Goal: Information Seeking & Learning: Learn about a topic

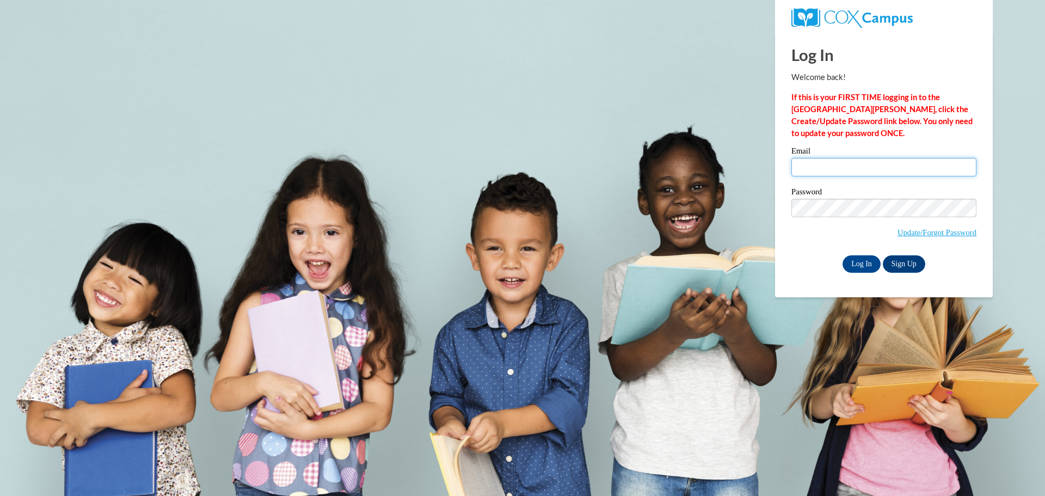
click at [852, 174] on input "Email" at bounding box center [883, 167] width 185 height 19
type input "Peckatl@chipfalls.org"
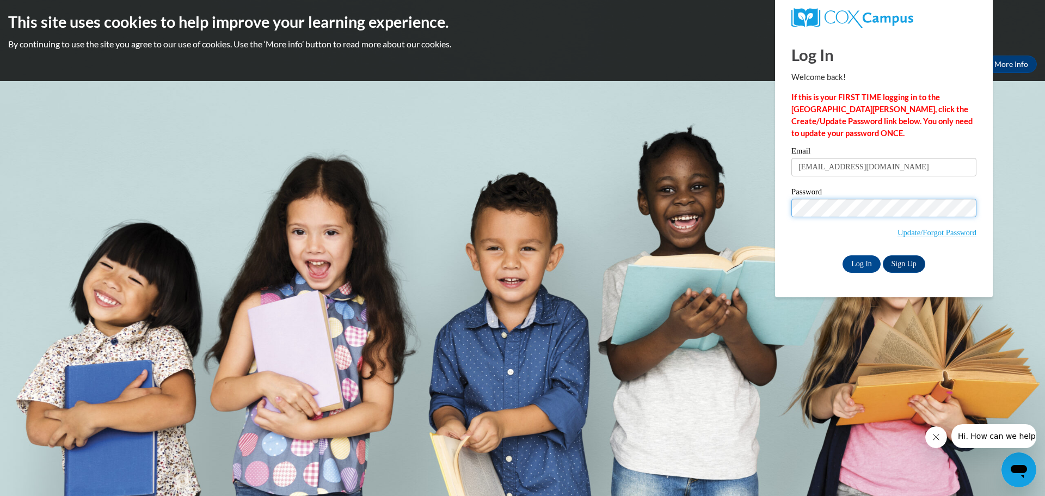
click at [843, 255] on input "Log In" at bounding box center [862, 263] width 38 height 17
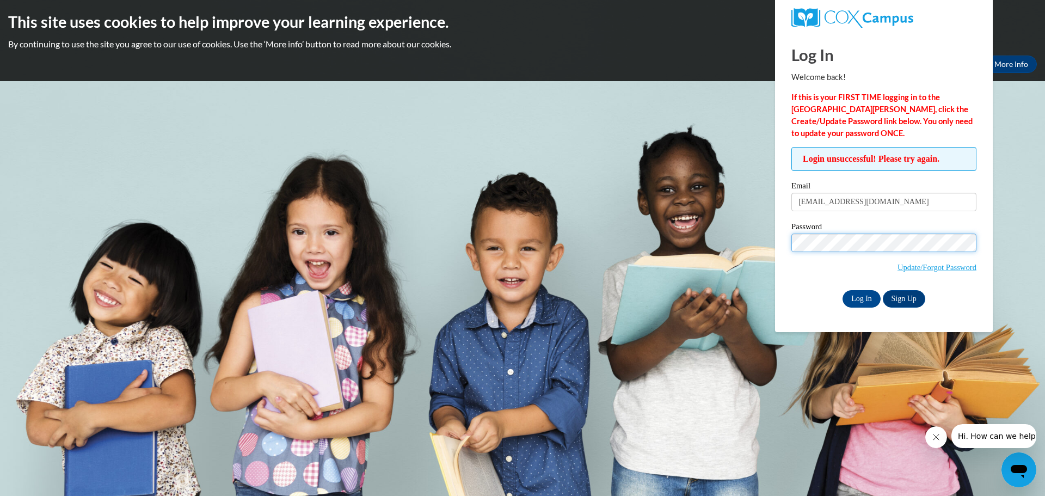
click at [843, 290] on input "Log In" at bounding box center [862, 298] width 38 height 17
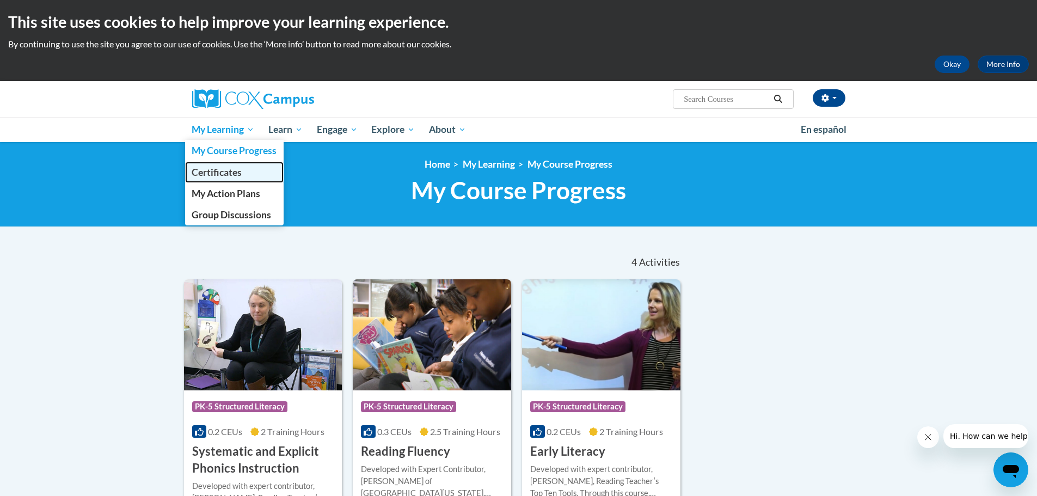
click at [241, 175] on span "Certificates" at bounding box center [217, 172] width 50 height 11
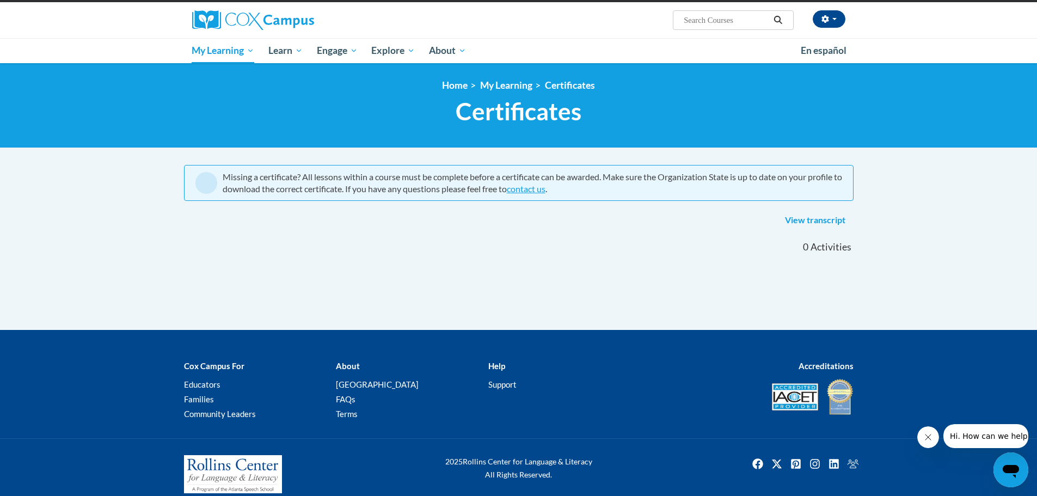
scroll to position [93, 0]
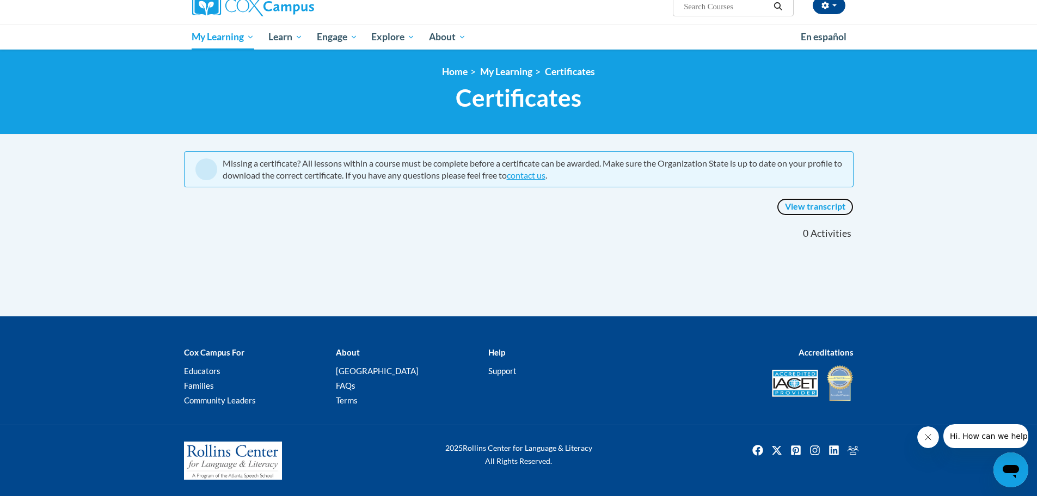
click at [810, 203] on link "View transcript" at bounding box center [815, 206] width 77 height 17
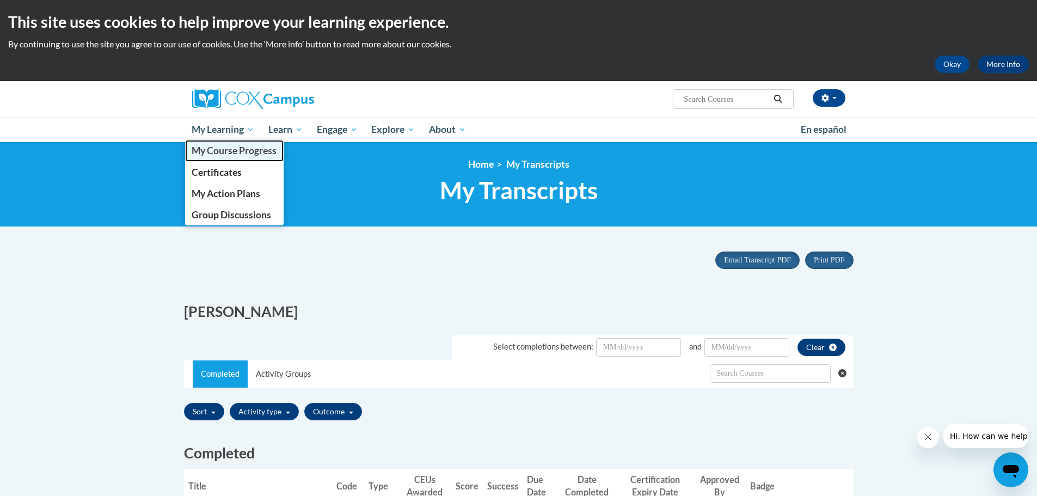
click at [228, 150] on span "My Course Progress" at bounding box center [234, 150] width 85 height 11
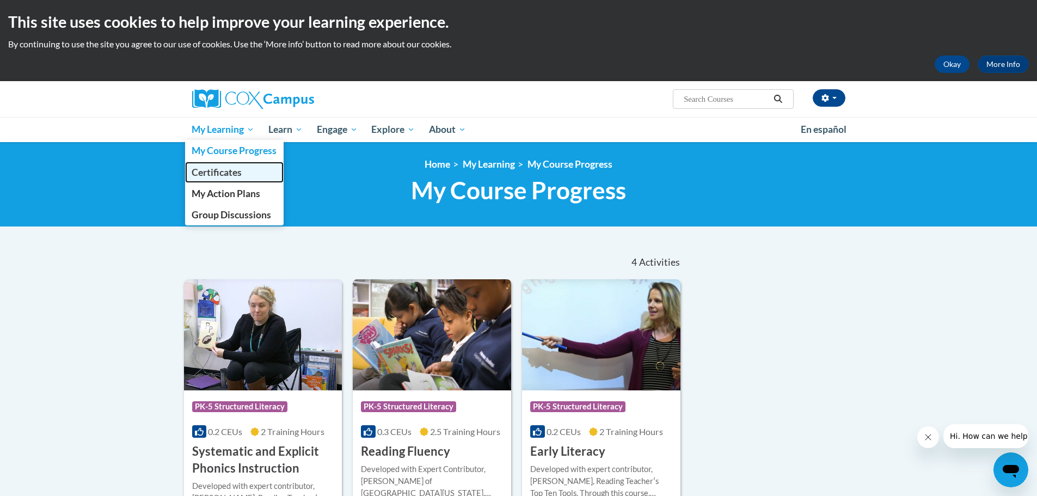
click at [234, 173] on span "Certificates" at bounding box center [217, 172] width 50 height 11
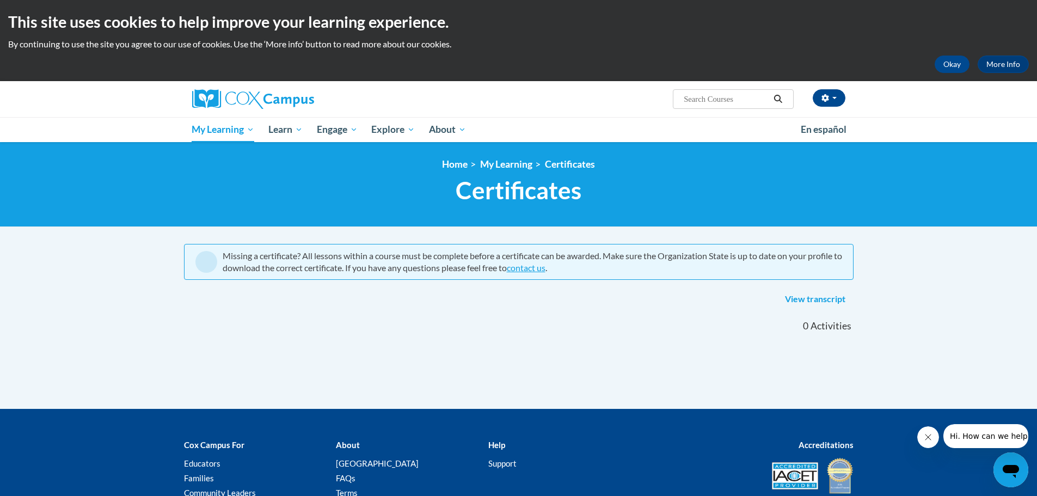
scroll to position [93, 0]
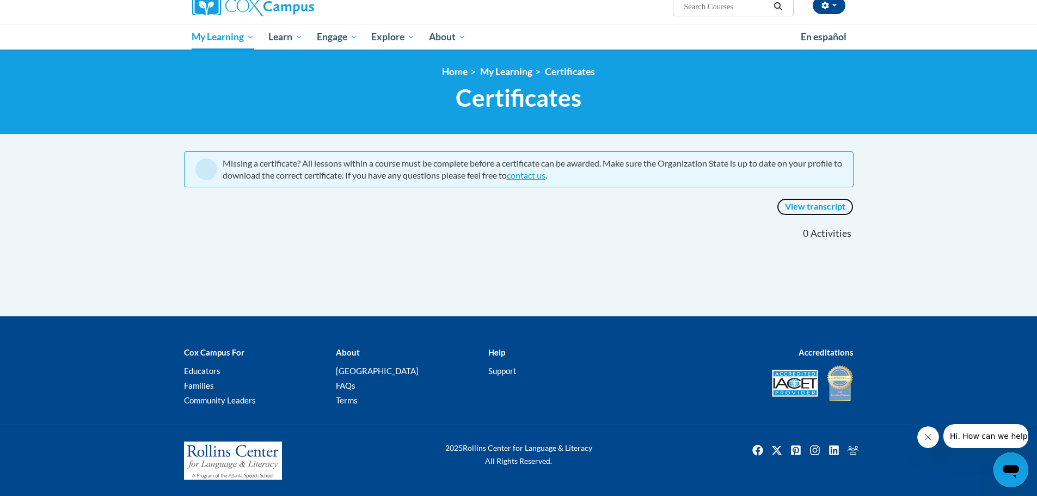
click at [811, 212] on link "View transcript" at bounding box center [815, 206] width 77 height 17
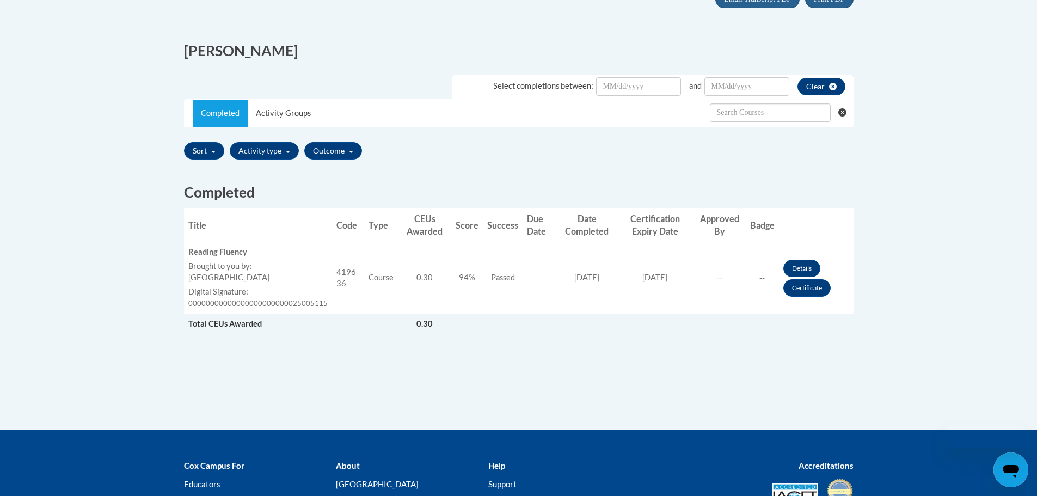
scroll to position [272, 0]
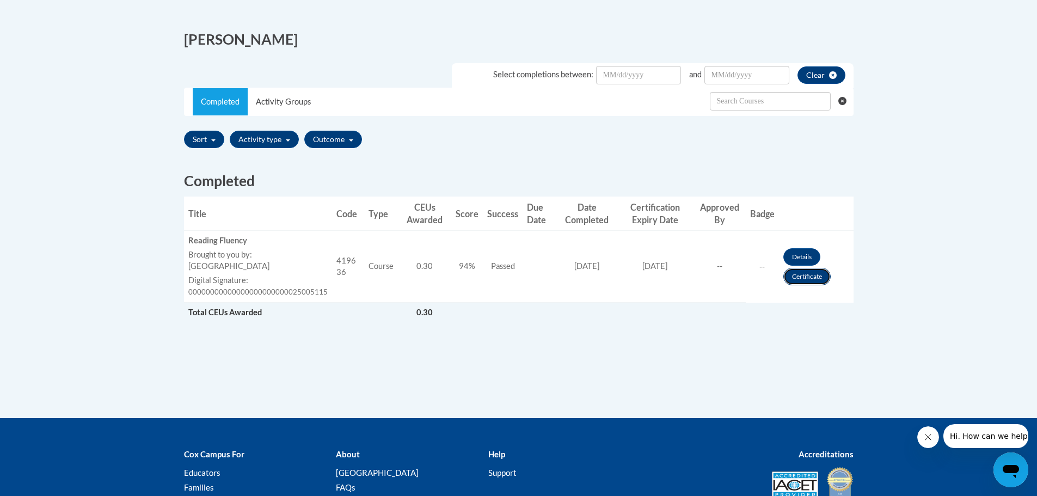
click at [800, 281] on link "Certificate" at bounding box center [806, 276] width 47 height 17
click at [809, 252] on link "Details" at bounding box center [801, 256] width 37 height 17
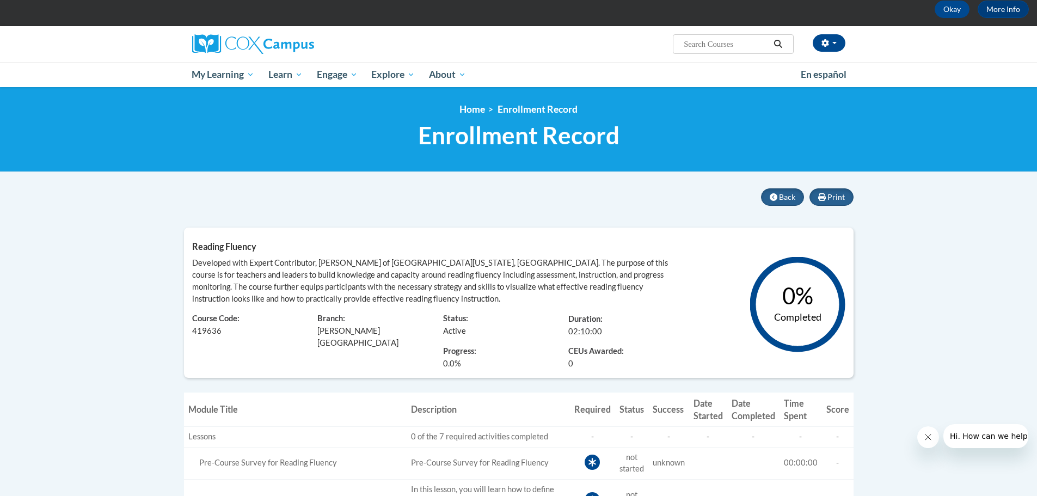
scroll to position [54, 0]
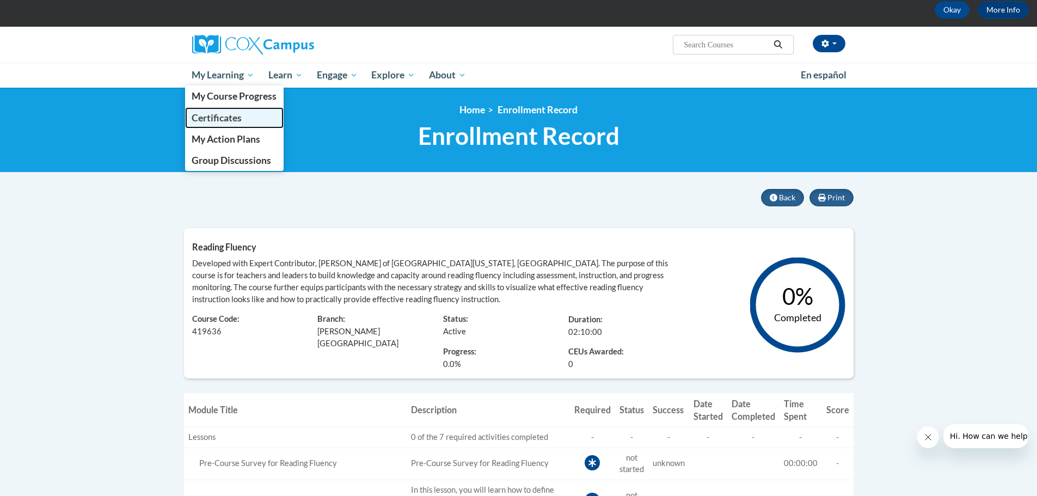
click at [231, 115] on span "Certificates" at bounding box center [217, 117] width 50 height 11
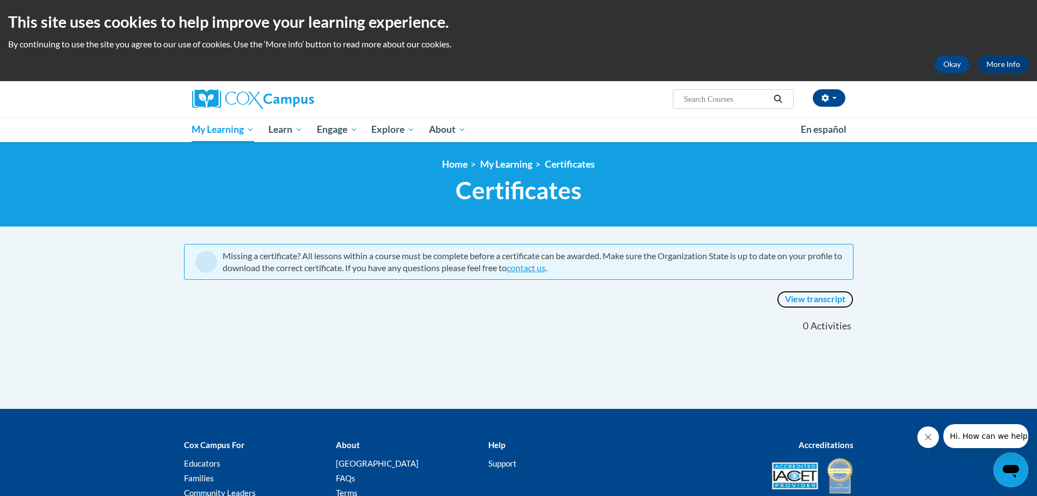
click at [825, 296] on link "View transcript" at bounding box center [815, 299] width 77 height 17
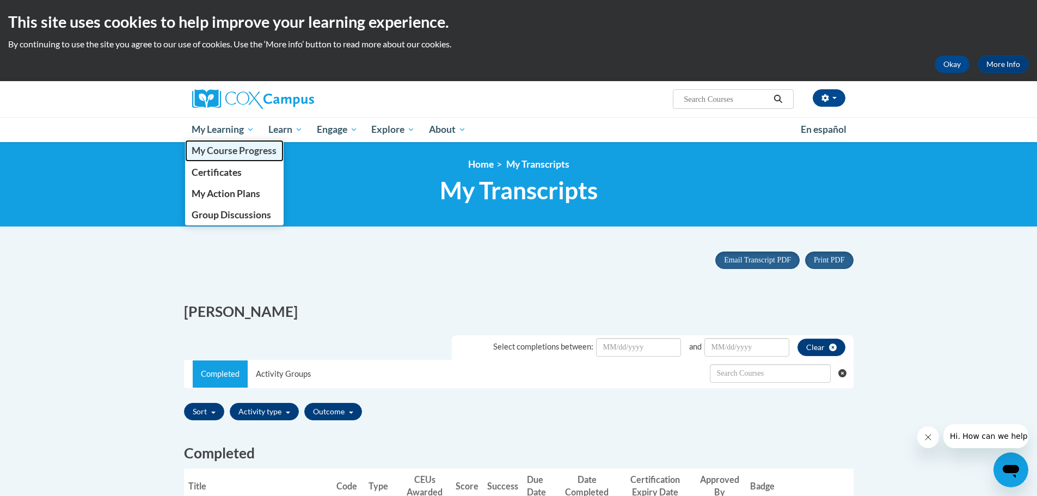
click at [243, 151] on span "My Course Progress" at bounding box center [234, 150] width 85 height 11
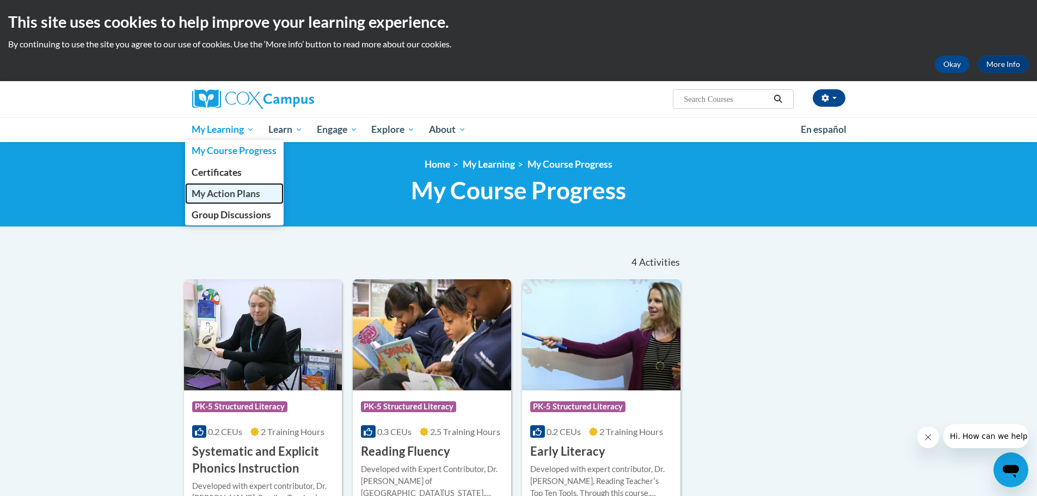
click at [237, 192] on span "My Action Plans" at bounding box center [226, 193] width 69 height 11
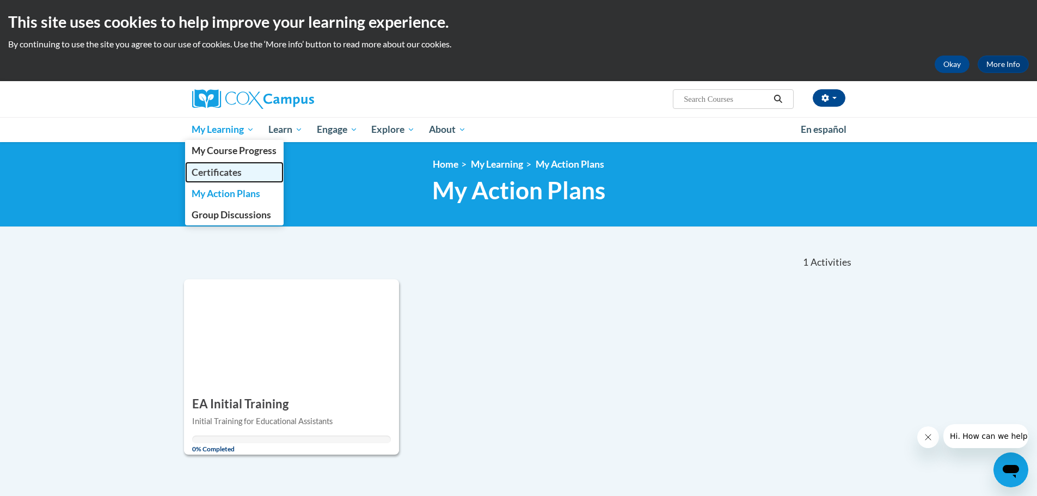
click at [234, 174] on span "Certificates" at bounding box center [217, 172] width 50 height 11
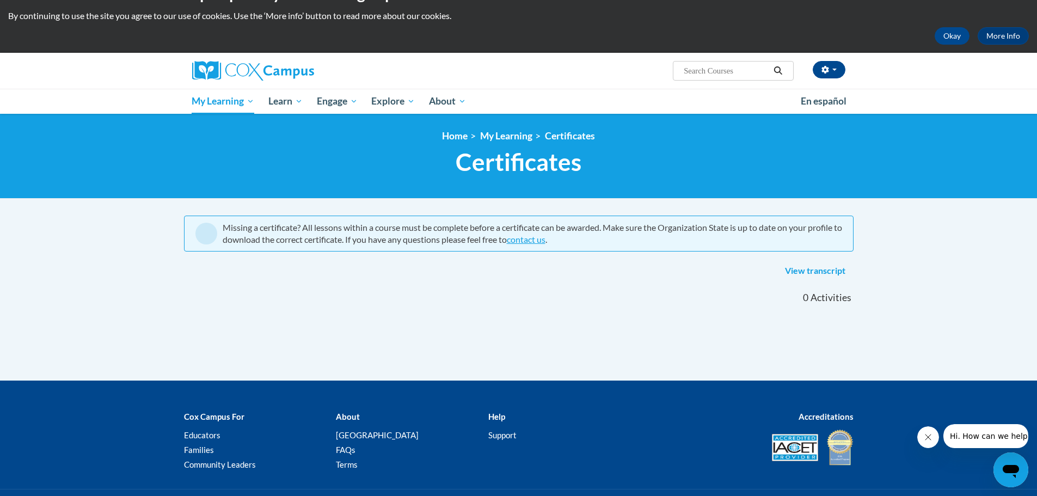
scroll to position [93, 0]
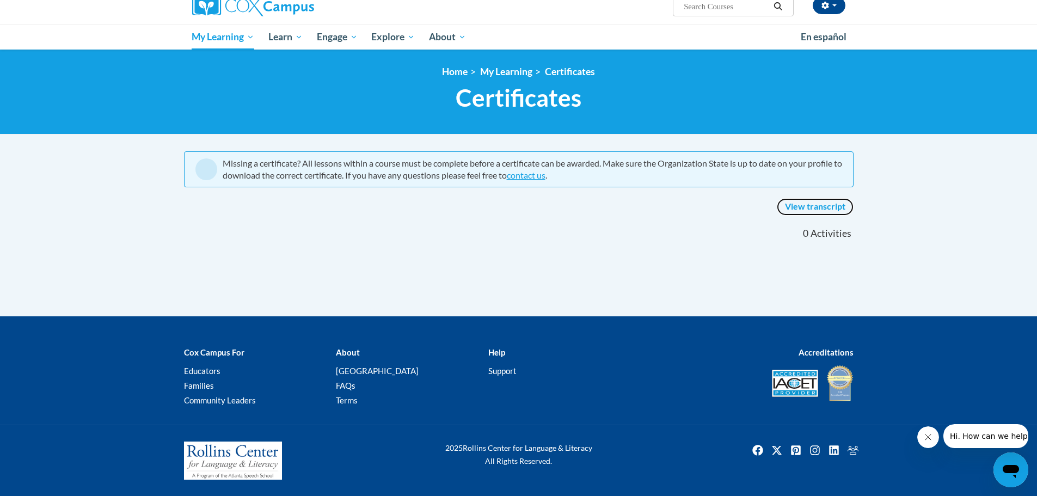
click at [800, 206] on link "View transcript" at bounding box center [815, 206] width 77 height 17
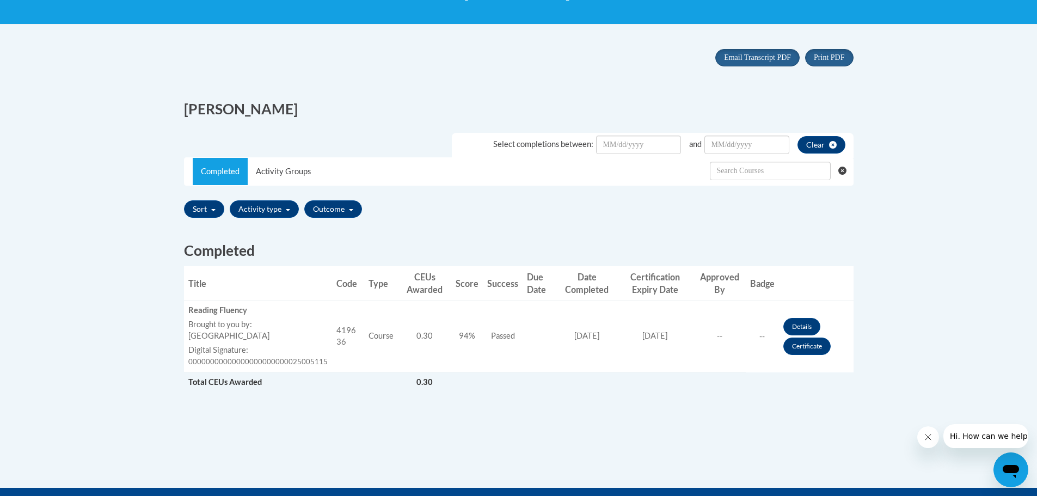
scroll to position [272, 0]
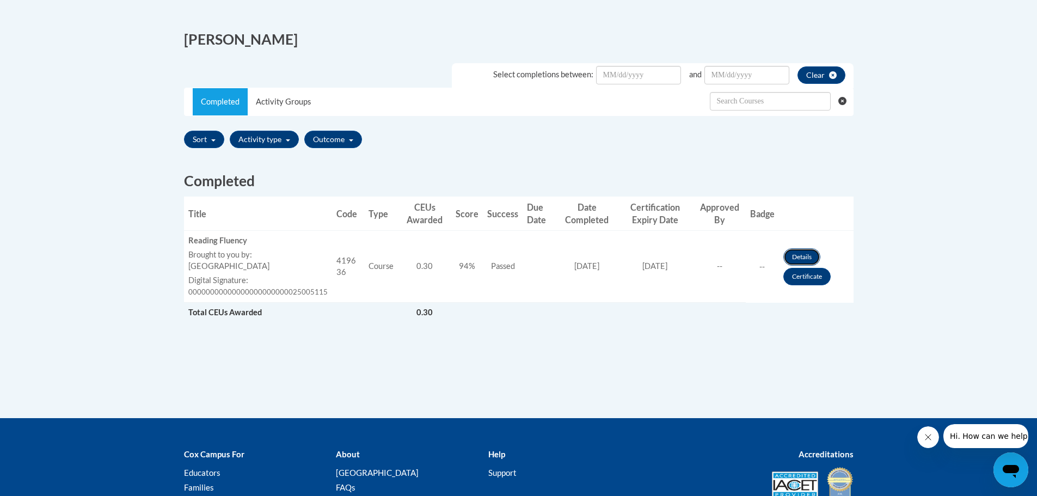
click at [797, 251] on link "Details" at bounding box center [801, 256] width 37 height 17
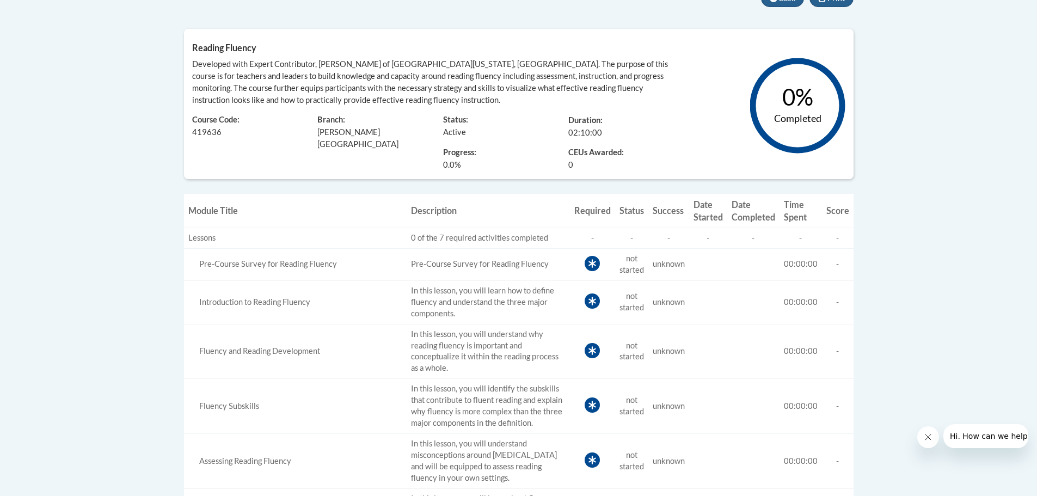
scroll to position [308, 0]
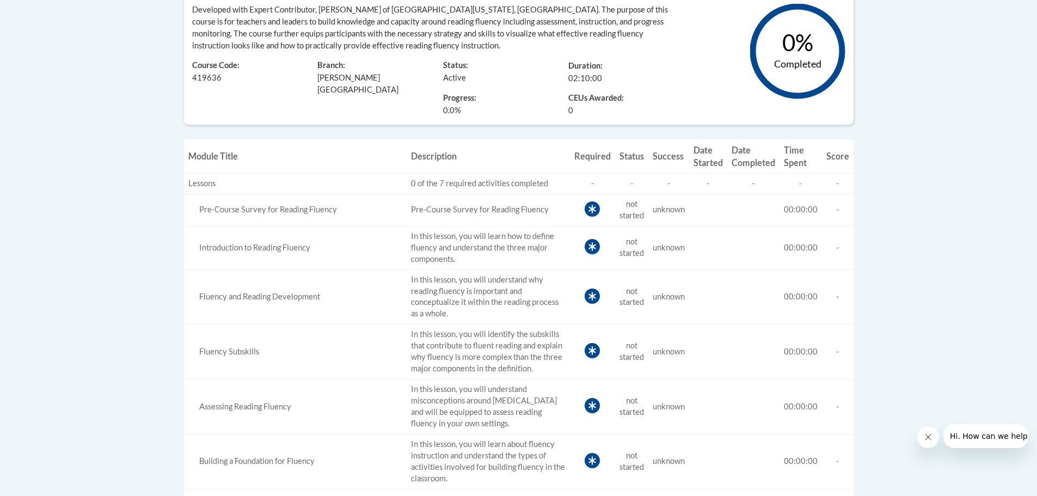
click at [293, 211] on div "Pre-Course Survey for Reading Fluency" at bounding box center [295, 209] width 214 height 11
click at [446, 205] on td "Pre-Course Survey for Reading Fluency" at bounding box center [488, 210] width 163 height 32
click at [595, 207] on icon at bounding box center [592, 208] width 15 height 15
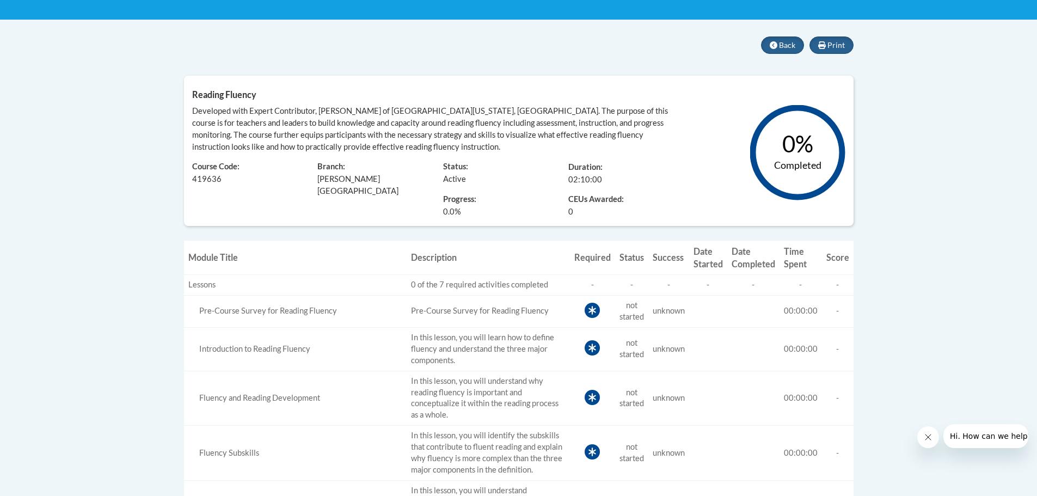
scroll to position [199, 0]
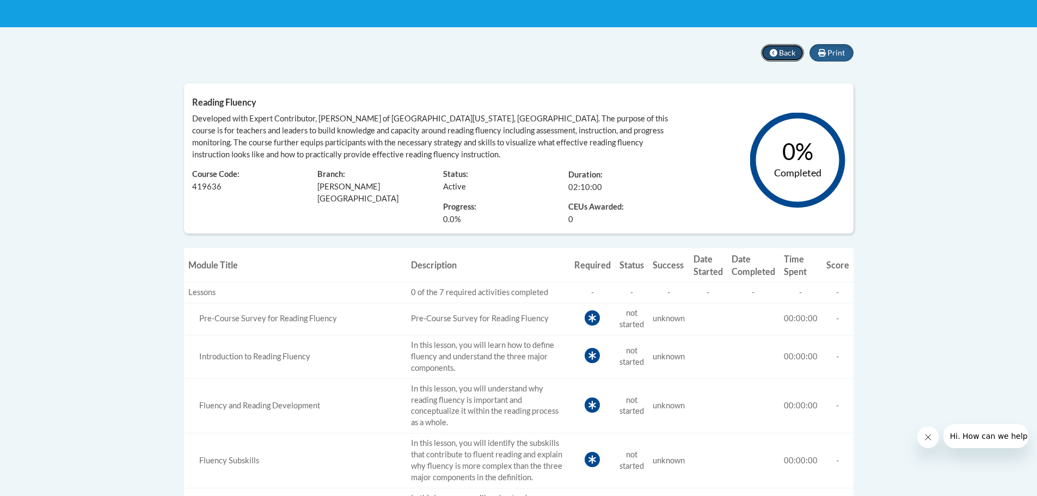
click at [782, 52] on span "Back" at bounding box center [787, 52] width 16 height 9
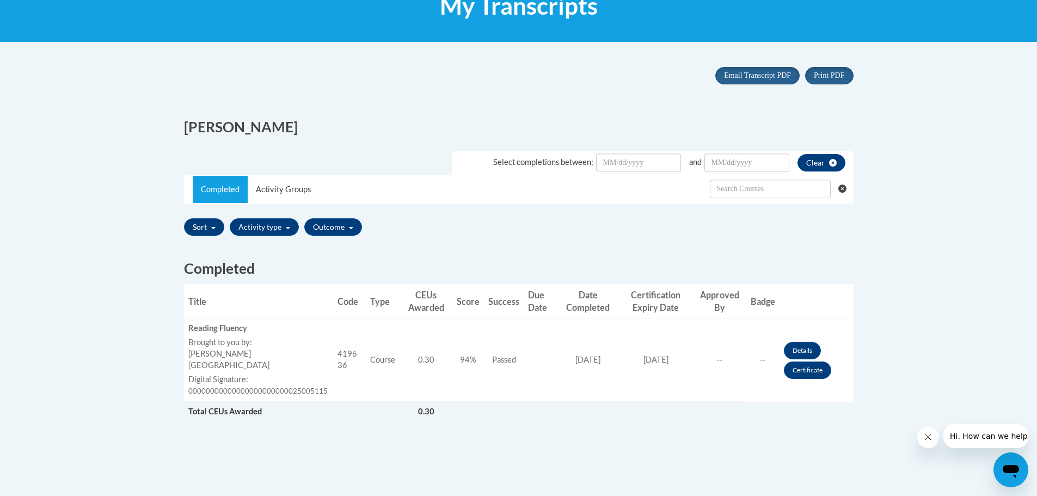
scroll to position [157, 0]
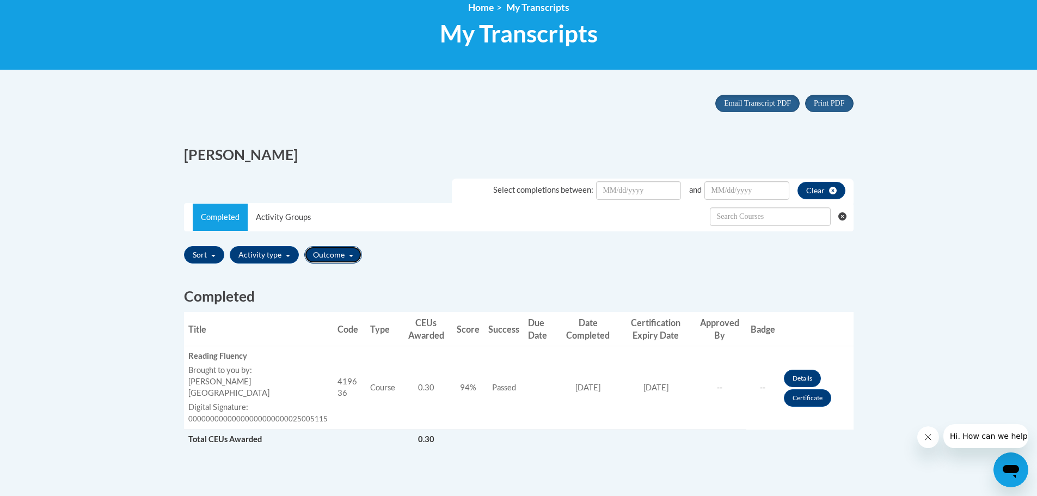
click at [326, 251] on button "Outcome" at bounding box center [333, 254] width 58 height 17
click at [336, 251] on button "Outcome" at bounding box center [333, 254] width 58 height 17
click at [280, 255] on button "Activity type" at bounding box center [264, 254] width 69 height 17
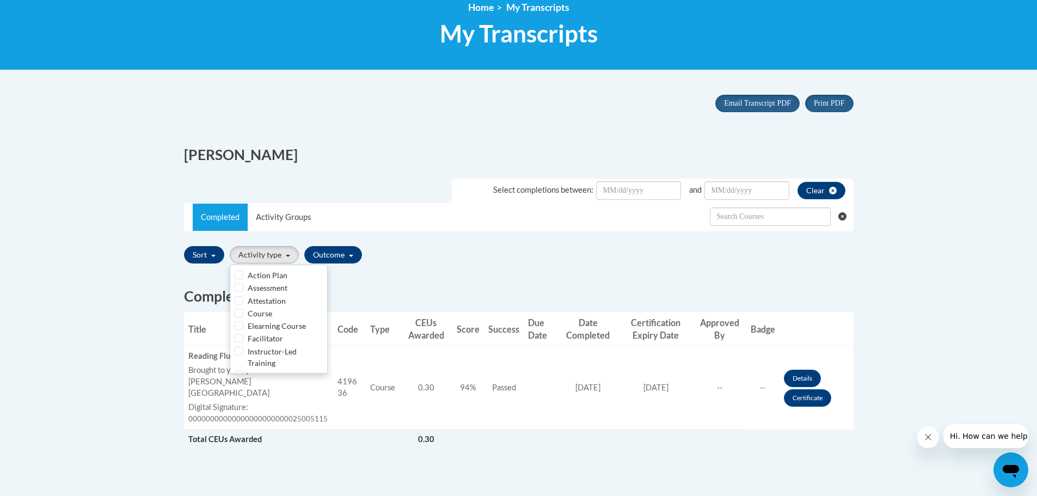
click at [297, 235] on div "Select completions between: and Clear Completed Activity Groups Sort Title Code…" at bounding box center [519, 324] width 670 height 309
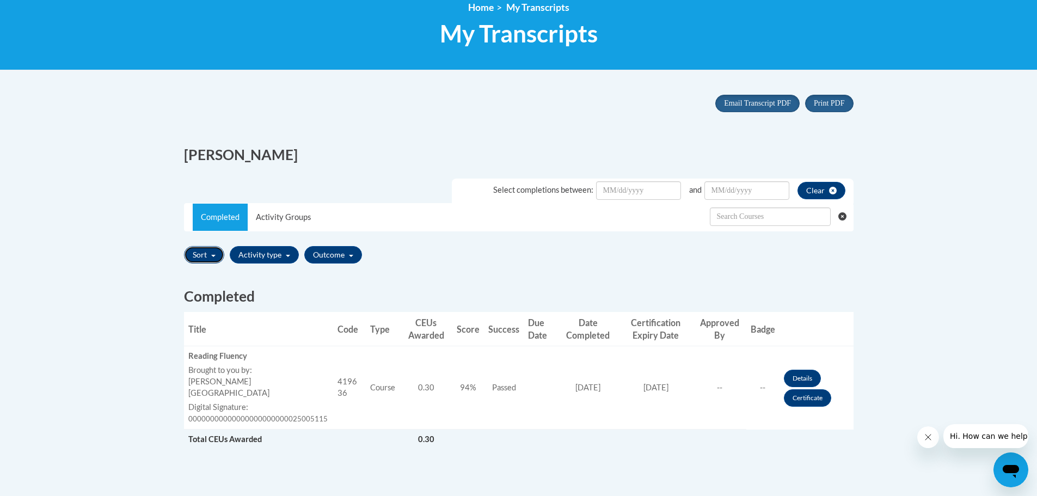
click at [213, 256] on span "button" at bounding box center [213, 256] width 4 height 2
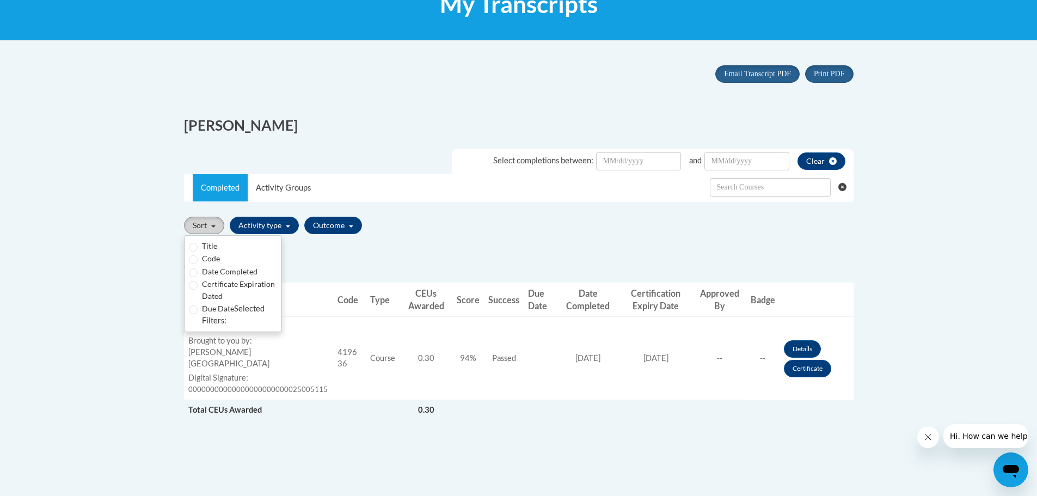
scroll to position [163, 0]
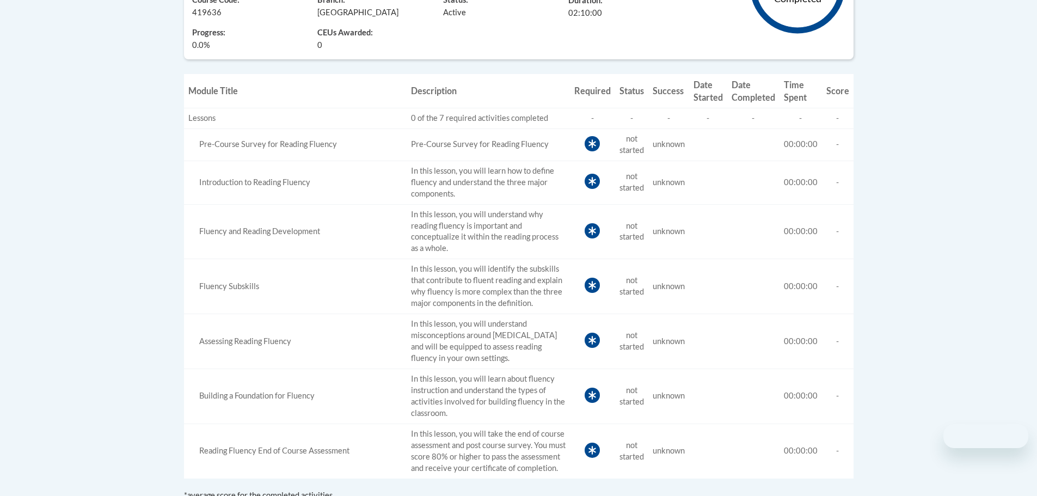
scroll to position [240, 0]
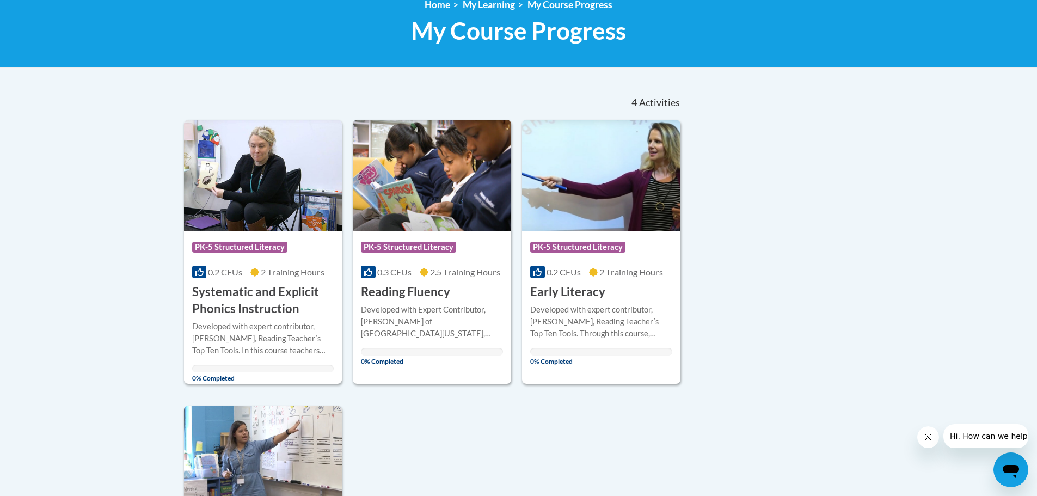
scroll to position [163, 0]
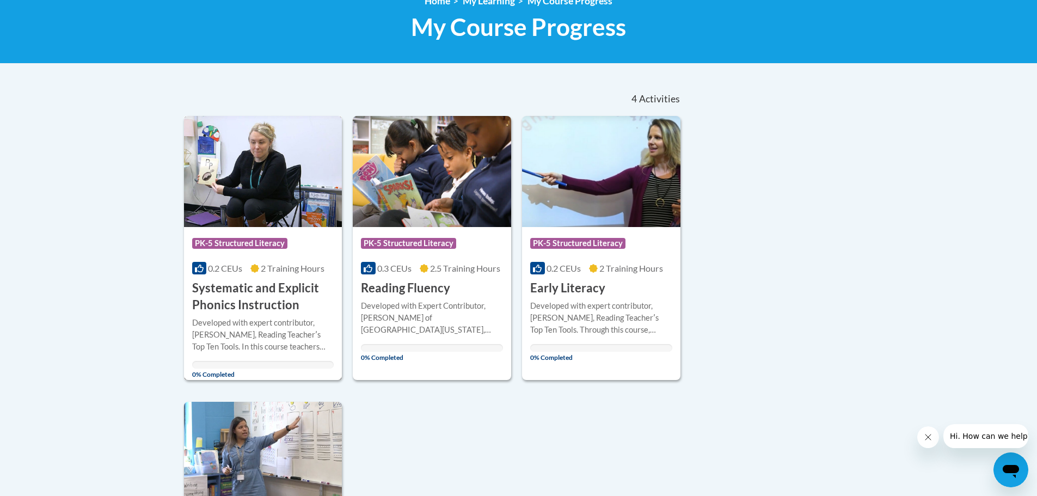
click at [213, 290] on h3 "Systematic and Explicit Phonics Instruction" at bounding box center [263, 297] width 142 height 34
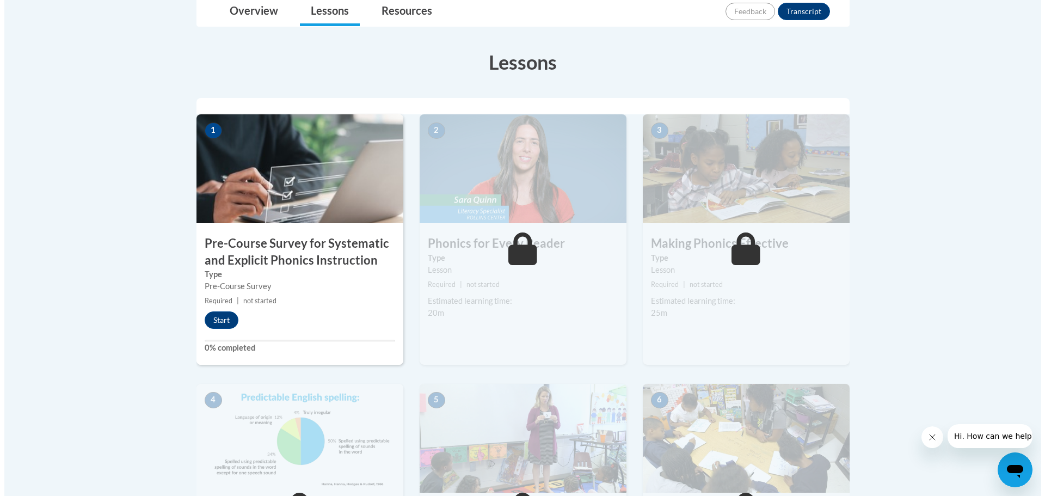
scroll to position [272, 0]
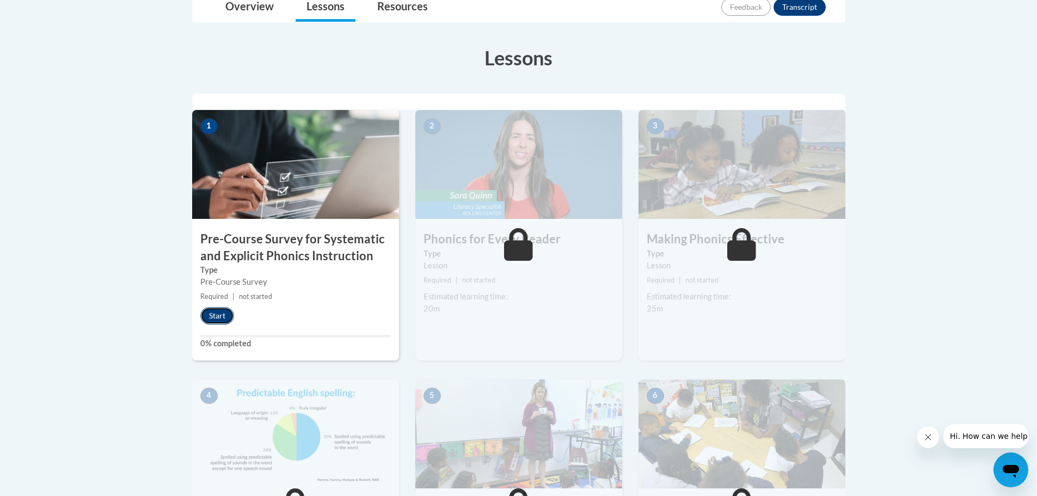
click at [226, 311] on button "Start" at bounding box center [217, 315] width 34 height 17
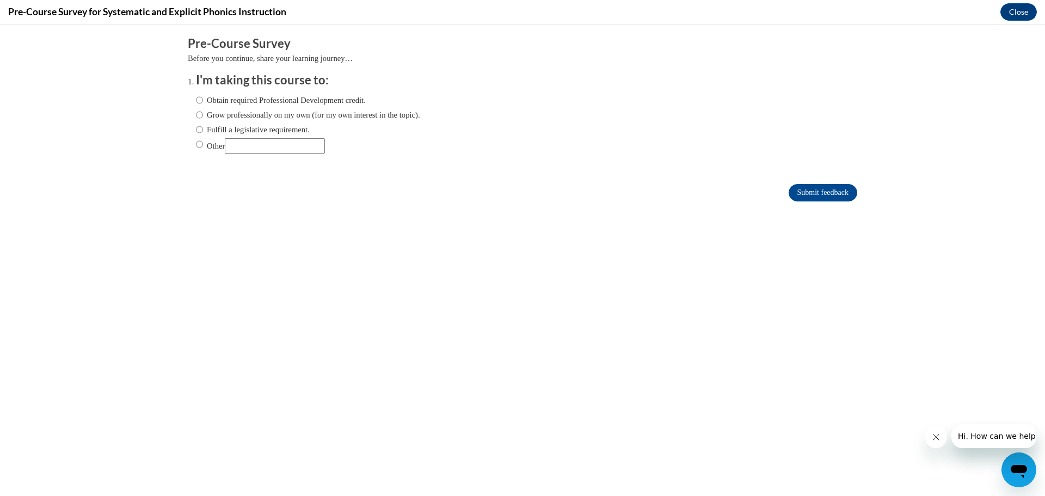
scroll to position [0, 0]
click at [196, 100] on input "Obtain required Professional Development credit." at bounding box center [199, 100] width 7 height 12
radio input "true"
click at [797, 187] on input "Submit feedback" at bounding box center [823, 192] width 69 height 17
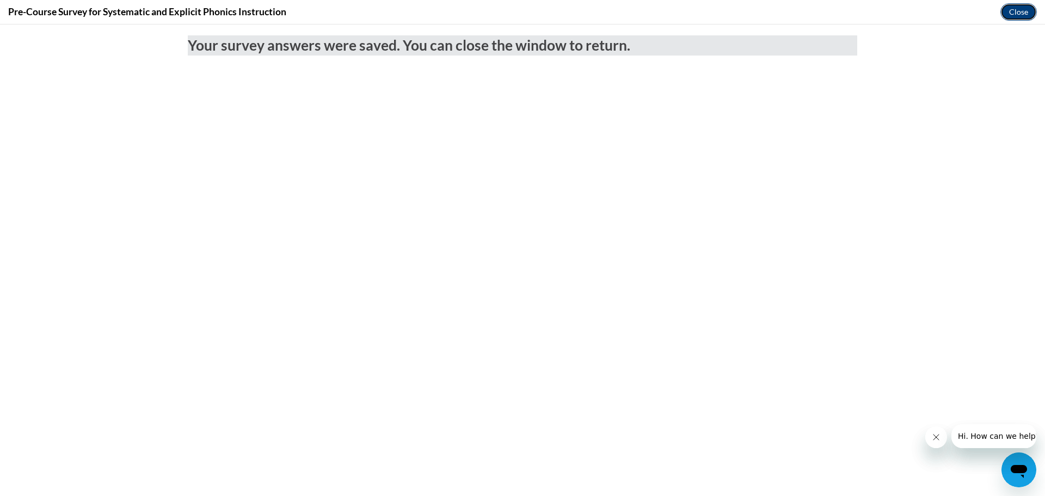
click at [1016, 15] on button "Close" at bounding box center [1018, 11] width 36 height 17
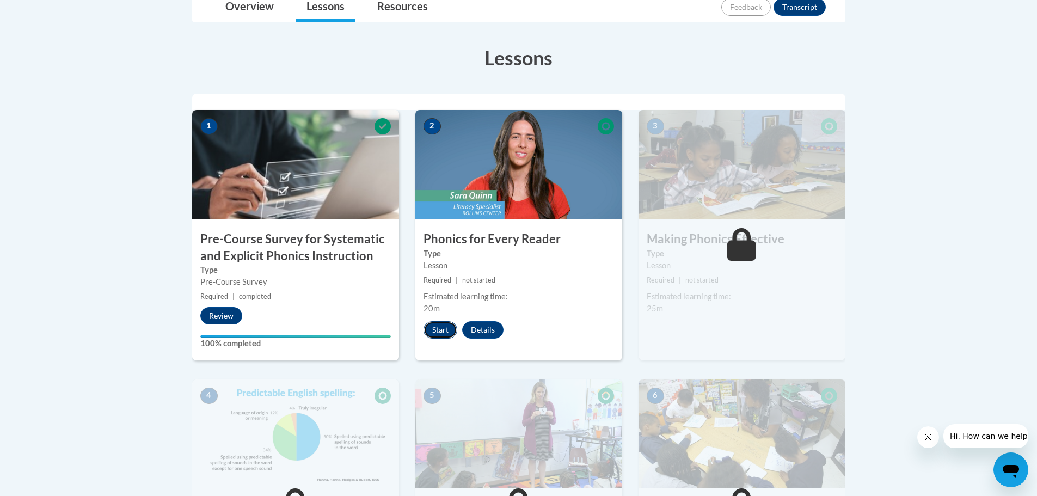
click at [447, 329] on button "Start" at bounding box center [440, 329] width 34 height 17
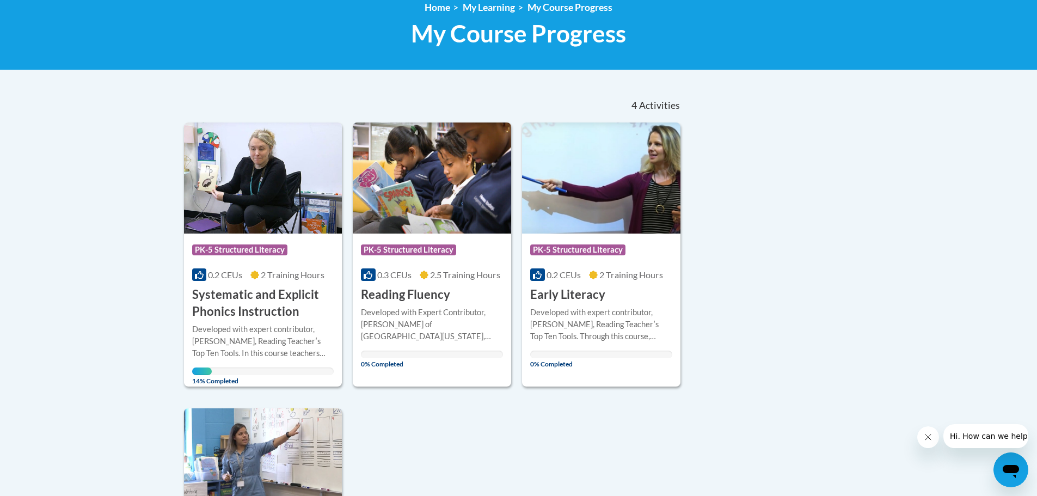
scroll to position [163, 0]
